Goal: Information Seeking & Learning: Learn about a topic

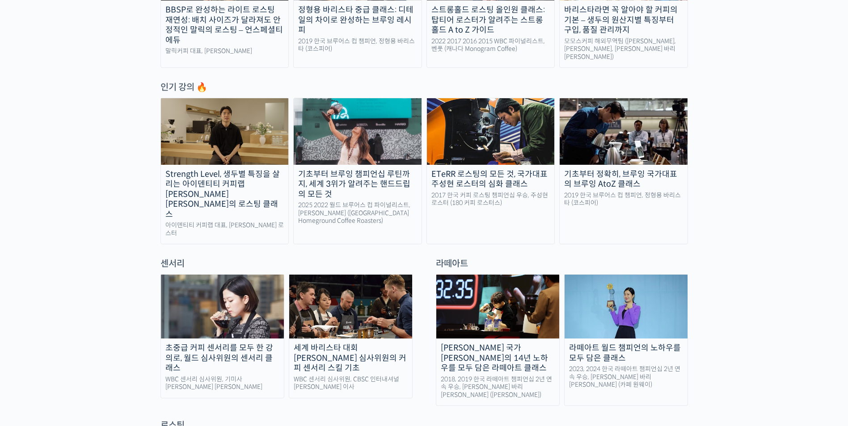
scroll to position [447, 0]
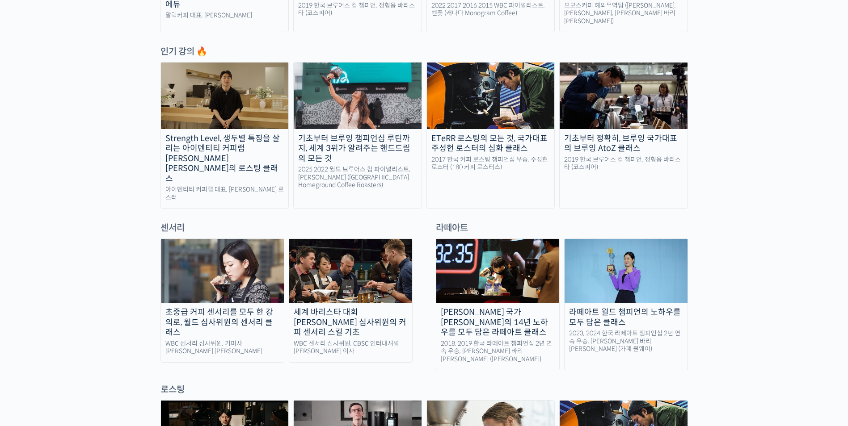
click at [614, 108] on img at bounding box center [623, 96] width 128 height 66
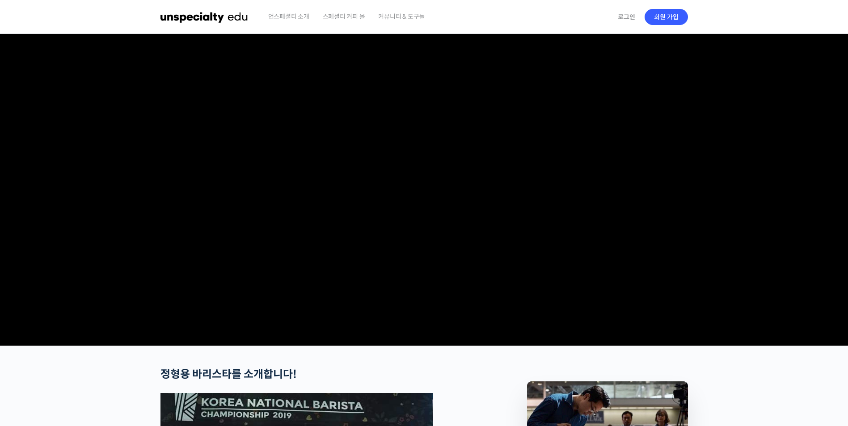
click at [673, 297] on video at bounding box center [423, 188] width 527 height 308
click at [747, 299] on section at bounding box center [424, 190] width 848 height 312
click at [632, 282] on video at bounding box center [423, 188] width 527 height 308
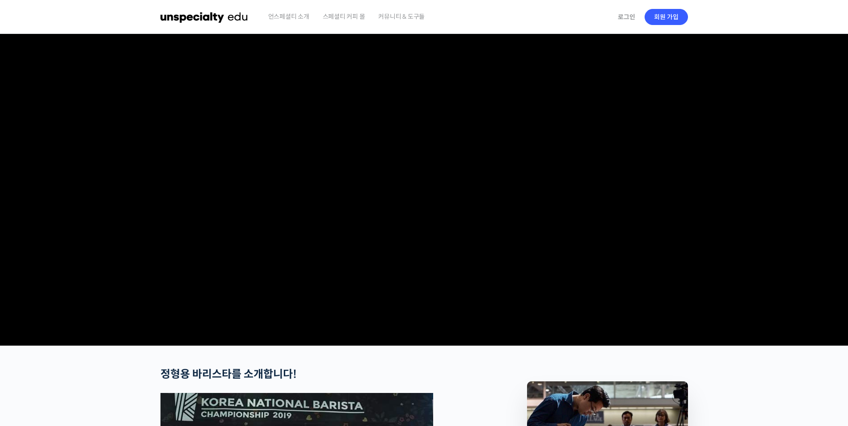
click at [632, 282] on video at bounding box center [423, 188] width 527 height 308
click at [287, 17] on span "언스페셜티 소개" at bounding box center [288, 17] width 41 height 34
